Goal: Task Accomplishment & Management: Manage account settings

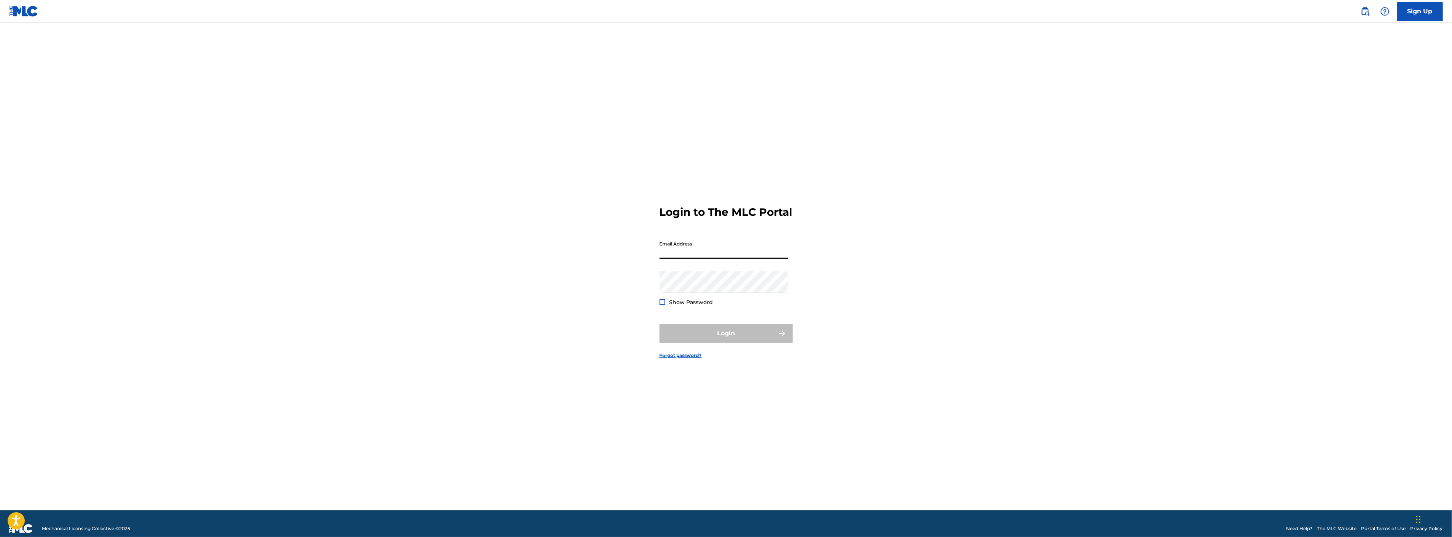
click at [726, 259] on input "Email Address" at bounding box center [723, 248] width 129 height 22
type input "r"
click at [689, 254] on input "Email Address" at bounding box center [723, 248] width 129 height 22
type input "[EMAIL_ADDRESS][DOMAIN_NAME]"
click at [663, 305] on div at bounding box center [662, 302] width 6 height 6
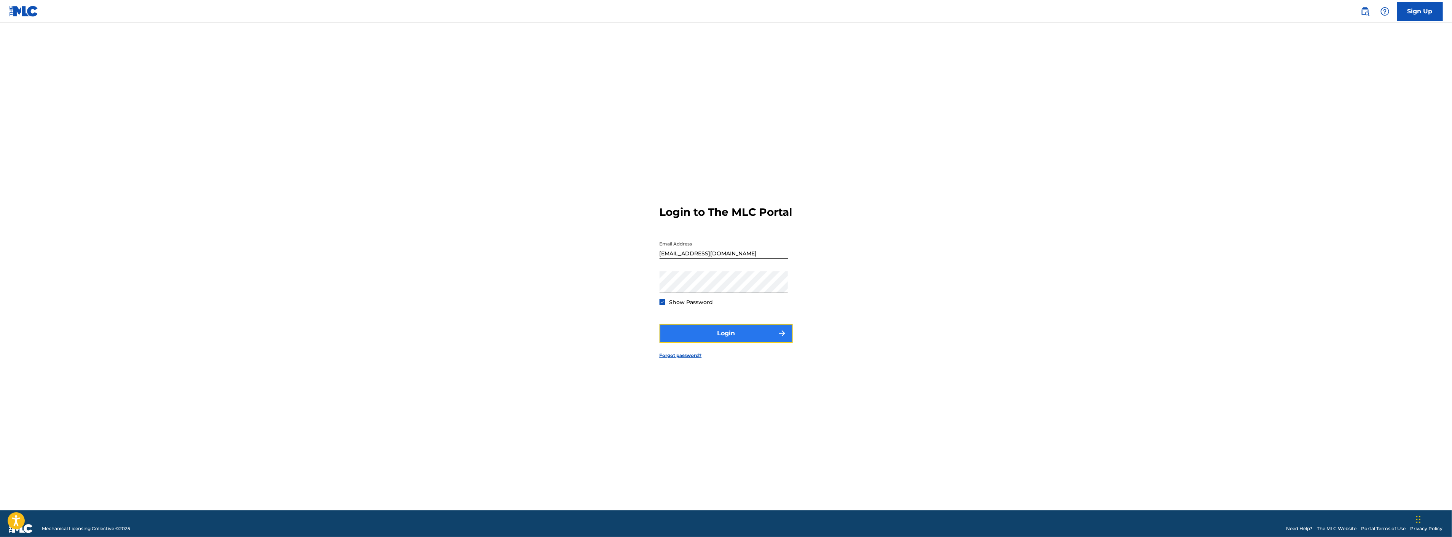
click at [732, 337] on button "Login" at bounding box center [725, 333] width 133 height 19
